Goal: Information Seeking & Learning: Learn about a topic

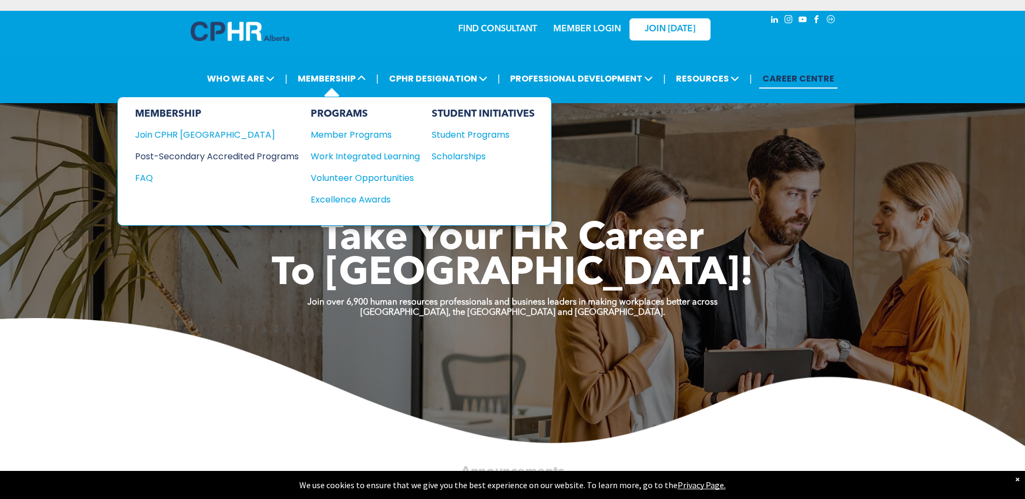
click at [264, 156] on div "Post-Secondary Accredited Programs" at bounding box center [209, 157] width 148 height 14
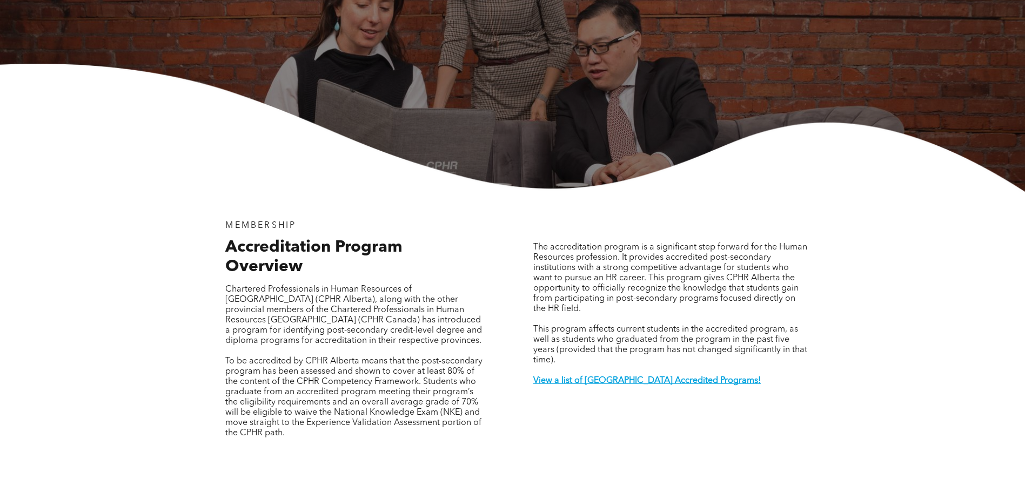
scroll to position [216, 0]
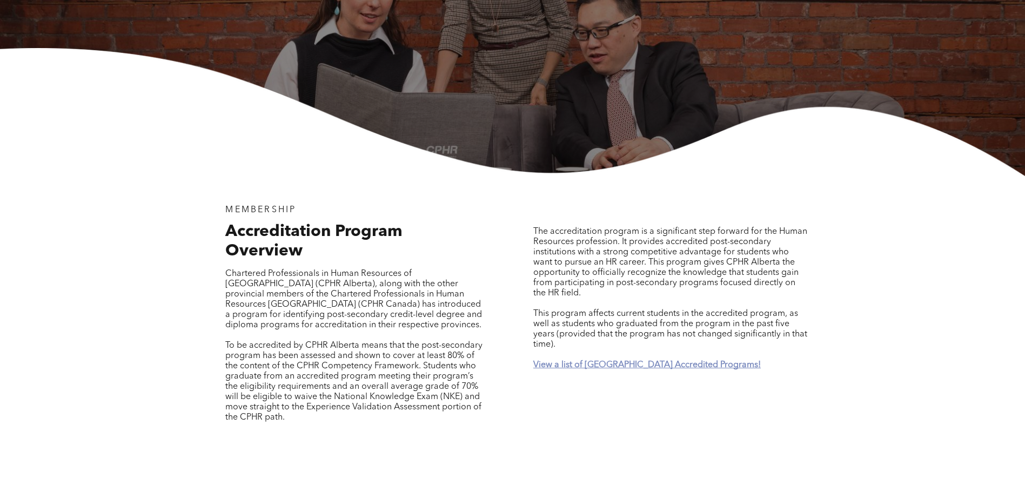
drag, startPoint x: 642, startPoint y: 354, endPoint x: 654, endPoint y: 356, distance: 11.5
click at [642, 361] on strong "View a list of Alberta Accredited Programs!" at bounding box center [648, 365] width 228 height 9
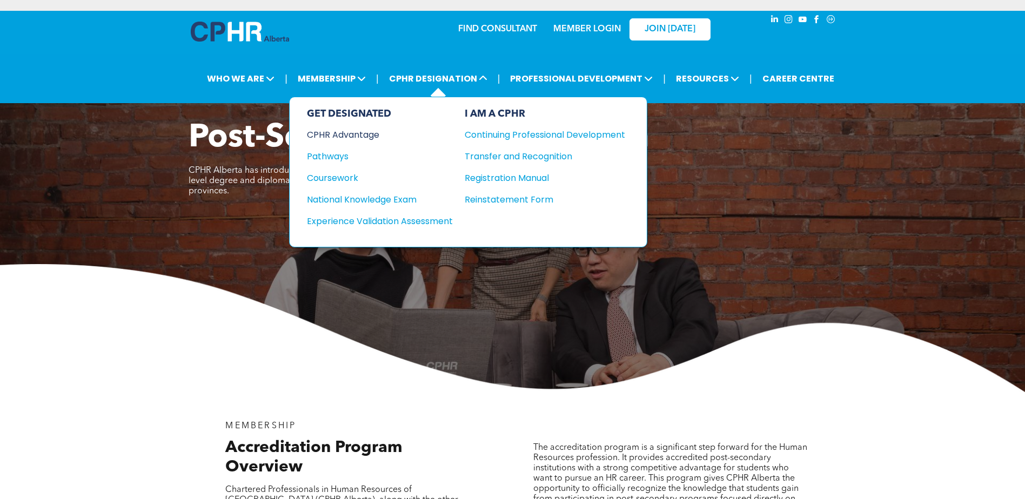
click at [361, 132] on div "CPHR Advantage" at bounding box center [372, 135] width 131 height 14
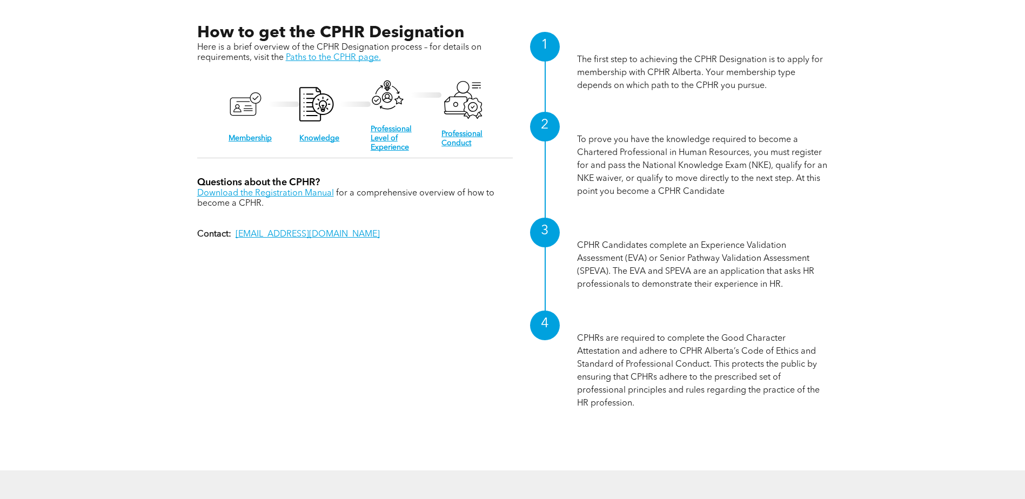
scroll to position [1135, 0]
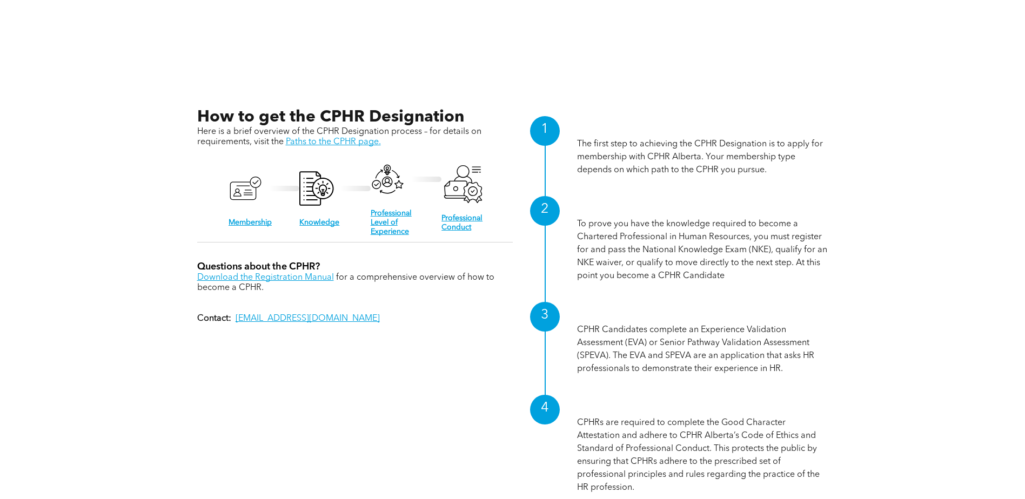
click at [708, 170] on p "The first step to achieving the CPHR Designation is to apply for membership wit…" at bounding box center [702, 157] width 251 height 39
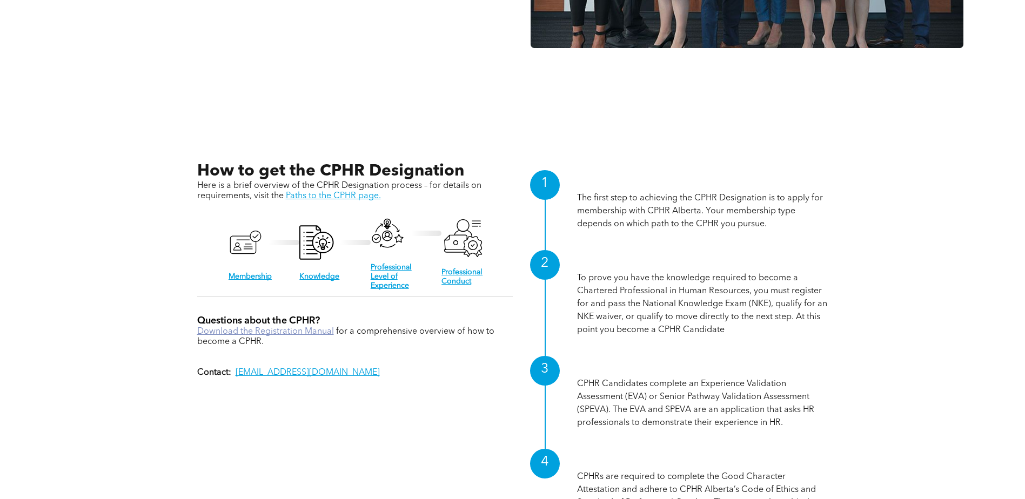
click at [295, 328] on link "Download the Registration Manual" at bounding box center [265, 332] width 137 height 9
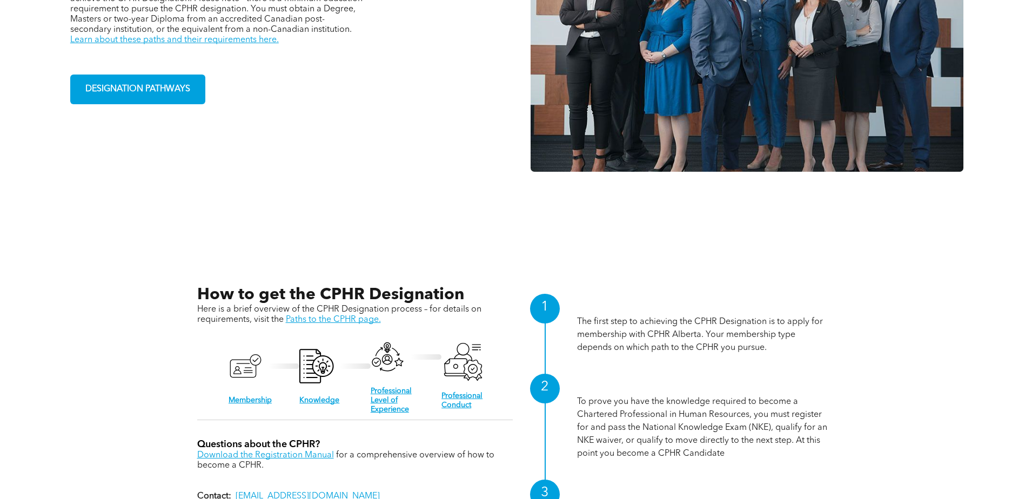
scroll to position [973, 0]
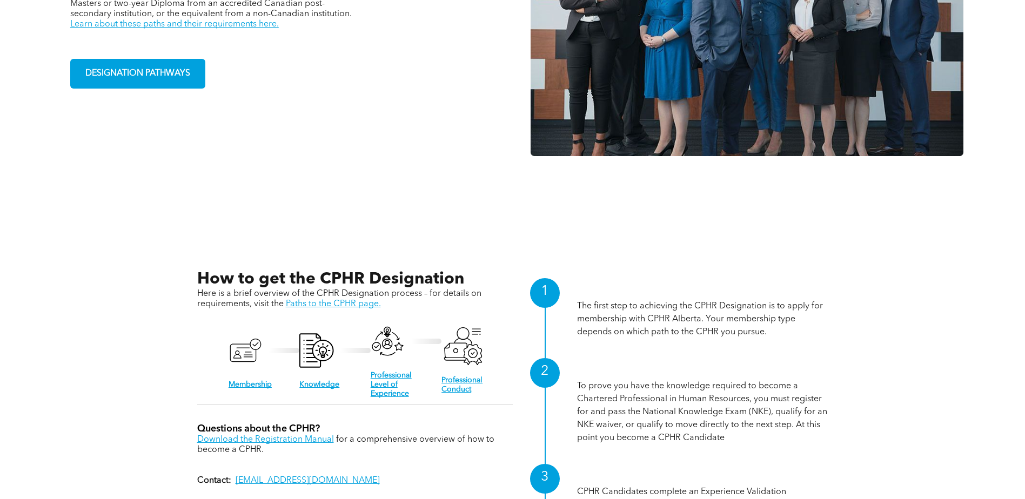
click at [545, 294] on div "1" at bounding box center [545, 293] width 30 height 30
click at [604, 310] on p "The first step to achieving the CPHR Designation is to apply for membership wit…" at bounding box center [702, 319] width 251 height 39
click at [243, 382] on link "Membership" at bounding box center [250, 385] width 43 height 8
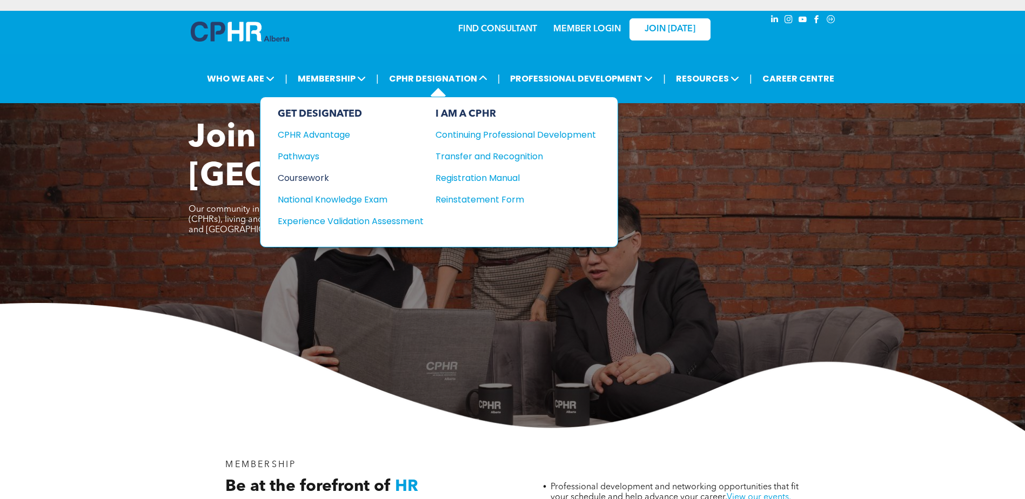
click at [323, 178] on div "Coursework" at bounding box center [343, 178] width 131 height 14
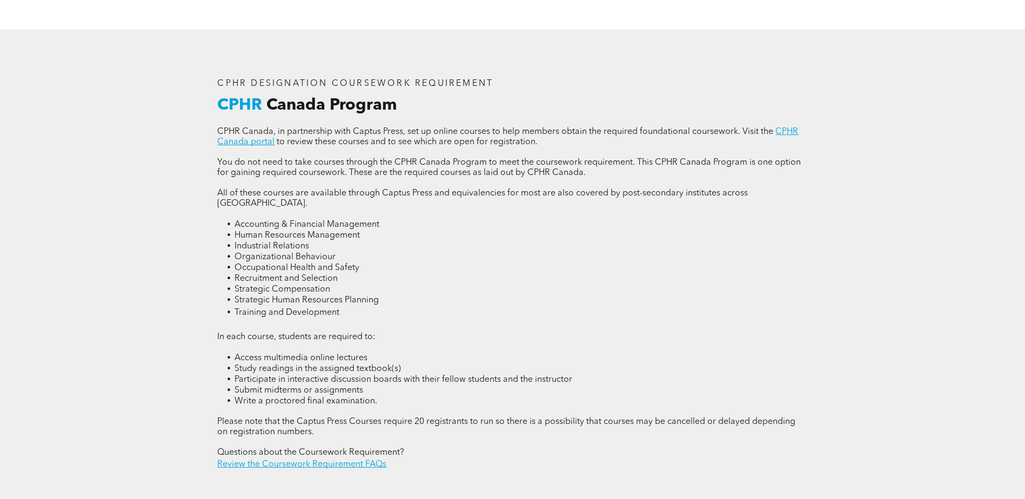
scroll to position [1513, 0]
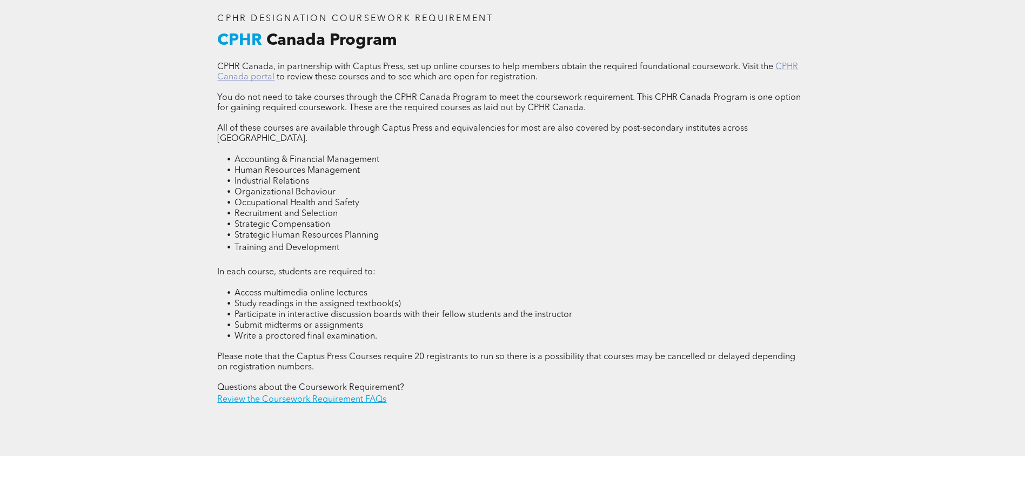
click at [792, 64] on link "CPHR Canada portal" at bounding box center [507, 72] width 581 height 19
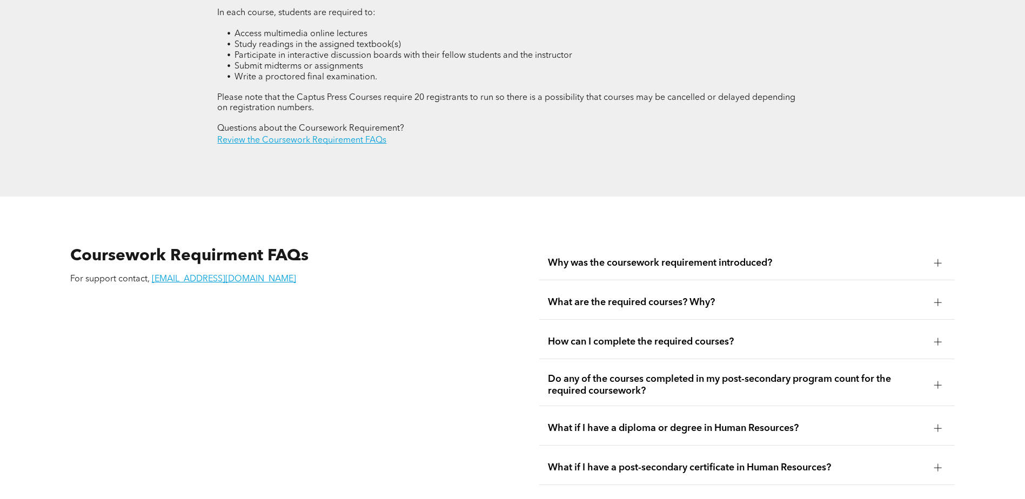
scroll to position [1838, 0]
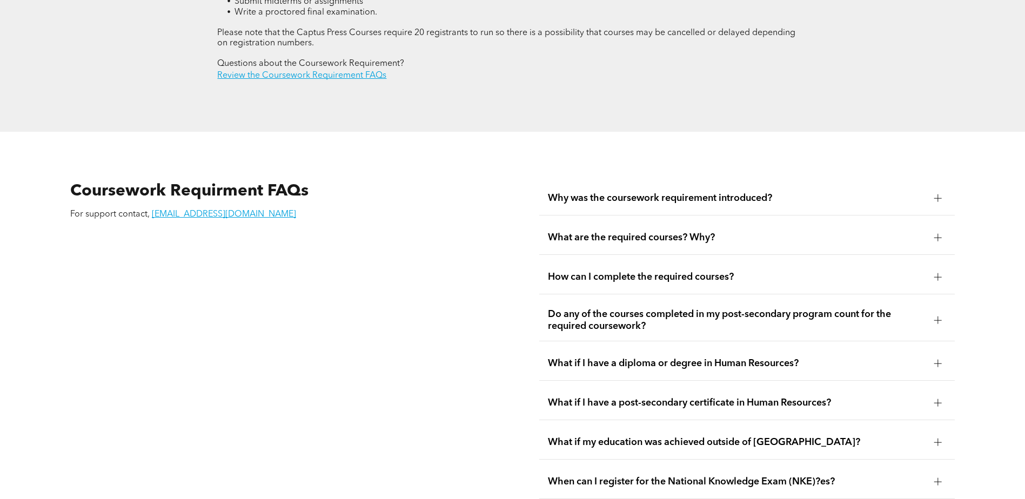
click at [938, 195] on div at bounding box center [938, 199] width 1 height 8
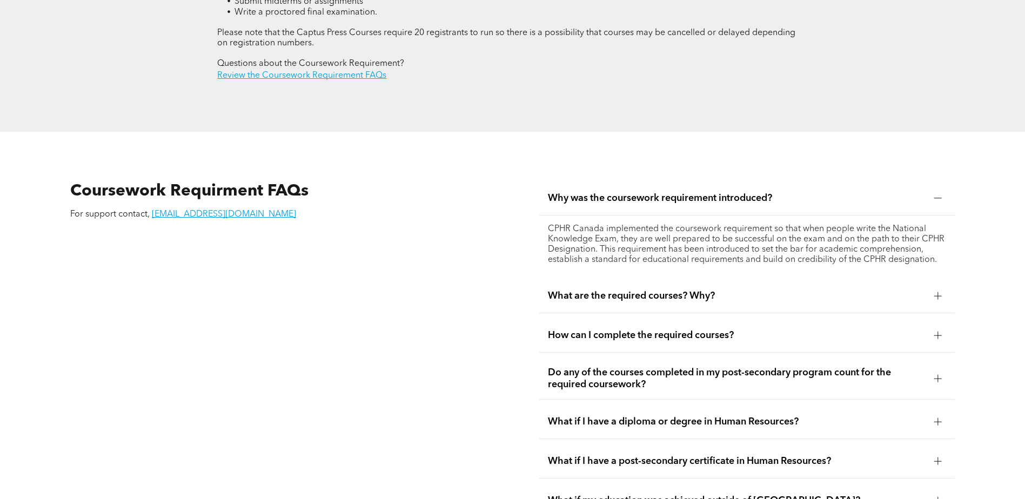
click at [935, 292] on div at bounding box center [939, 296] width 8 height 8
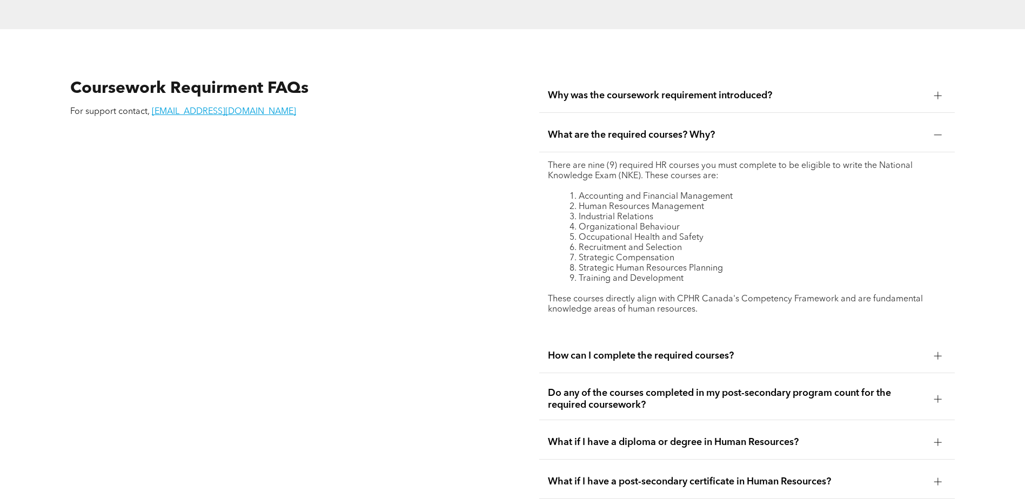
scroll to position [1946, 0]
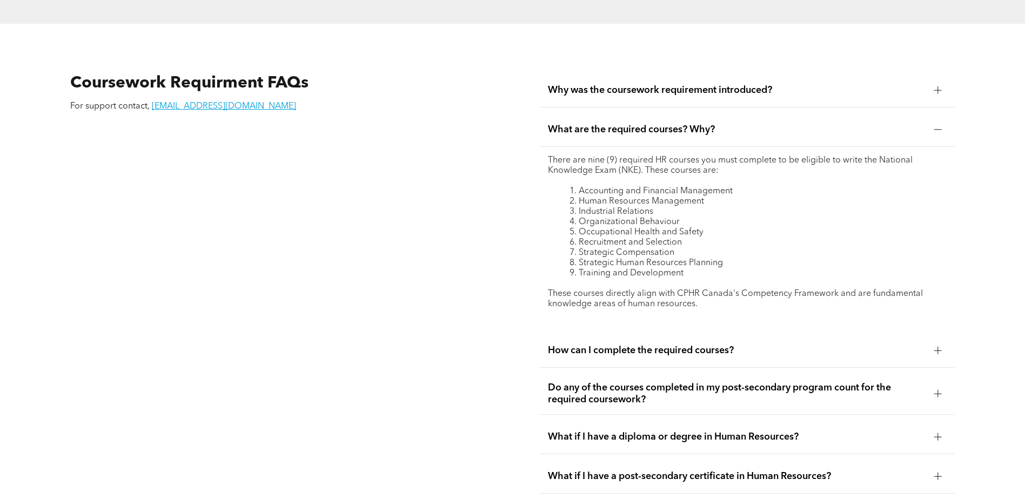
click at [936, 347] on div at bounding box center [939, 351] width 8 height 8
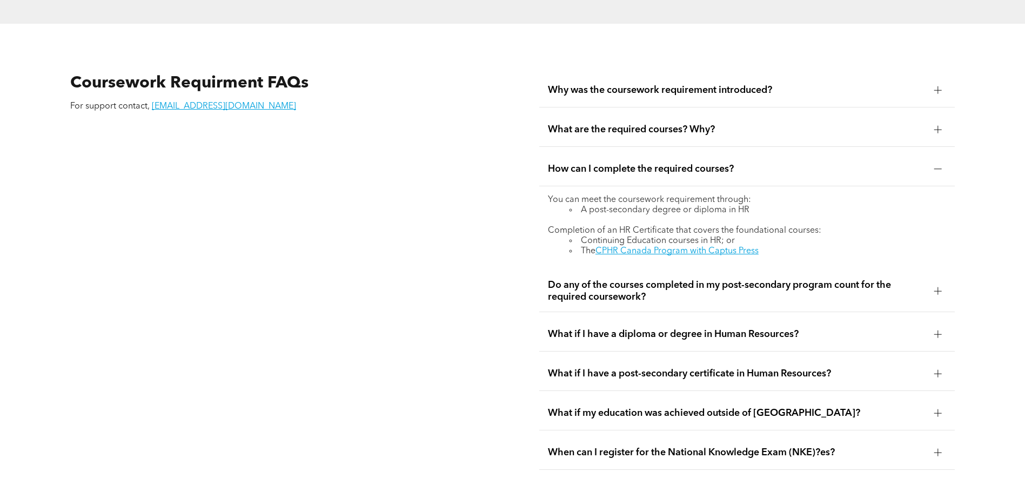
click at [938, 288] on div at bounding box center [938, 292] width 1 height 8
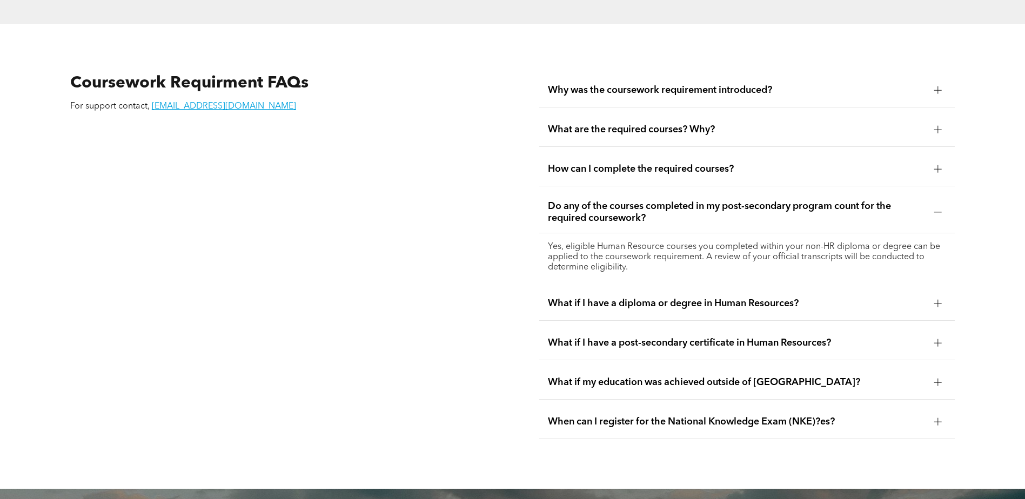
click at [934, 296] on div at bounding box center [938, 304] width 16 height 16
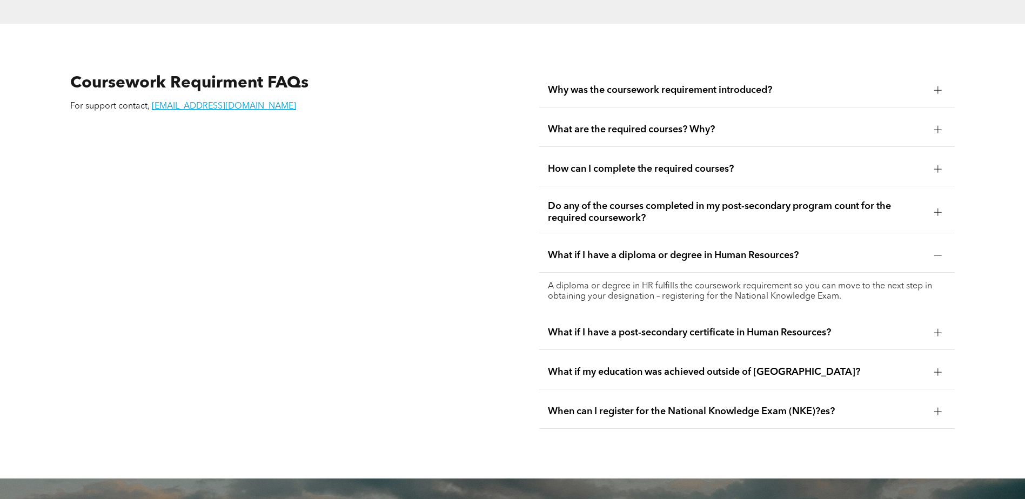
click at [939, 329] on div at bounding box center [939, 333] width 8 height 8
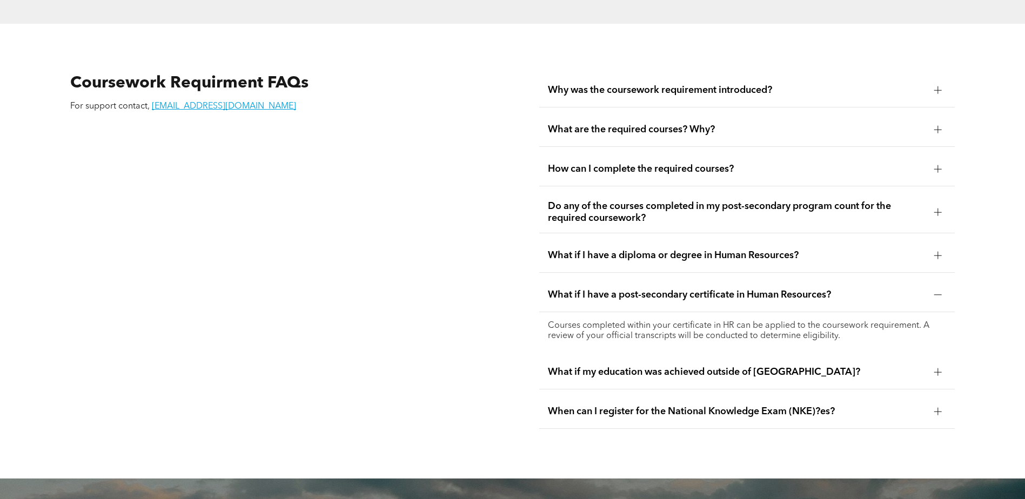
click at [935, 369] on div at bounding box center [939, 373] width 8 height 8
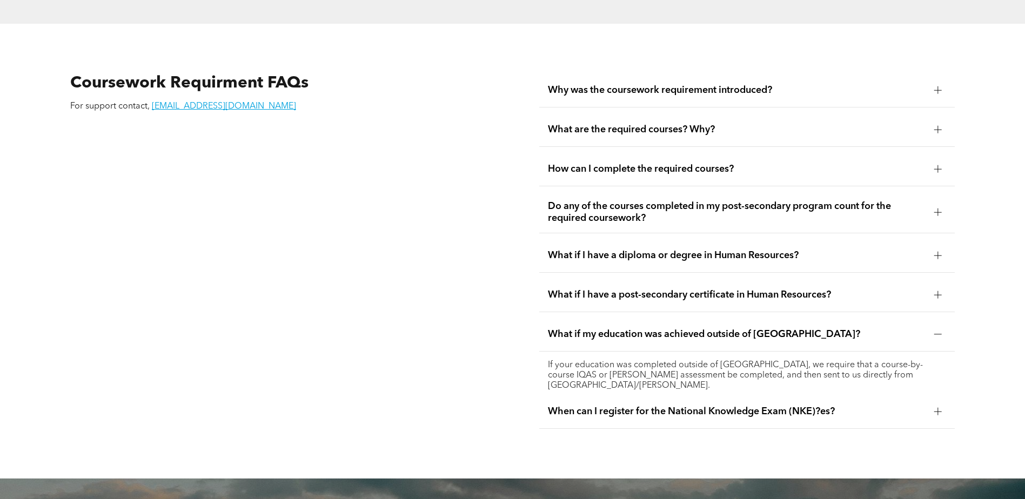
click at [928, 395] on div "When can I register for the National Knowledge Exam (NKE)?es?" at bounding box center [747, 412] width 416 height 34
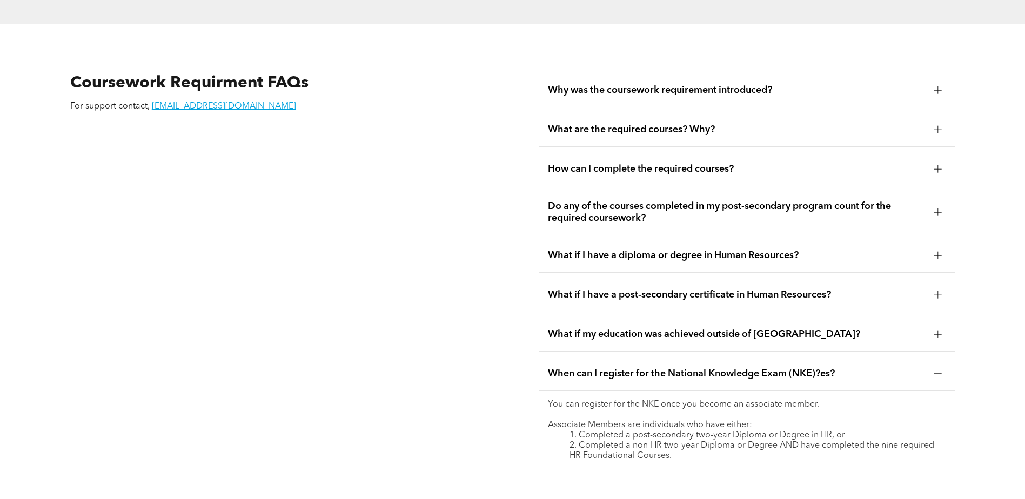
click at [939, 165] on div at bounding box center [939, 169] width 8 height 8
